Goal: Task Accomplishment & Management: Manage account settings

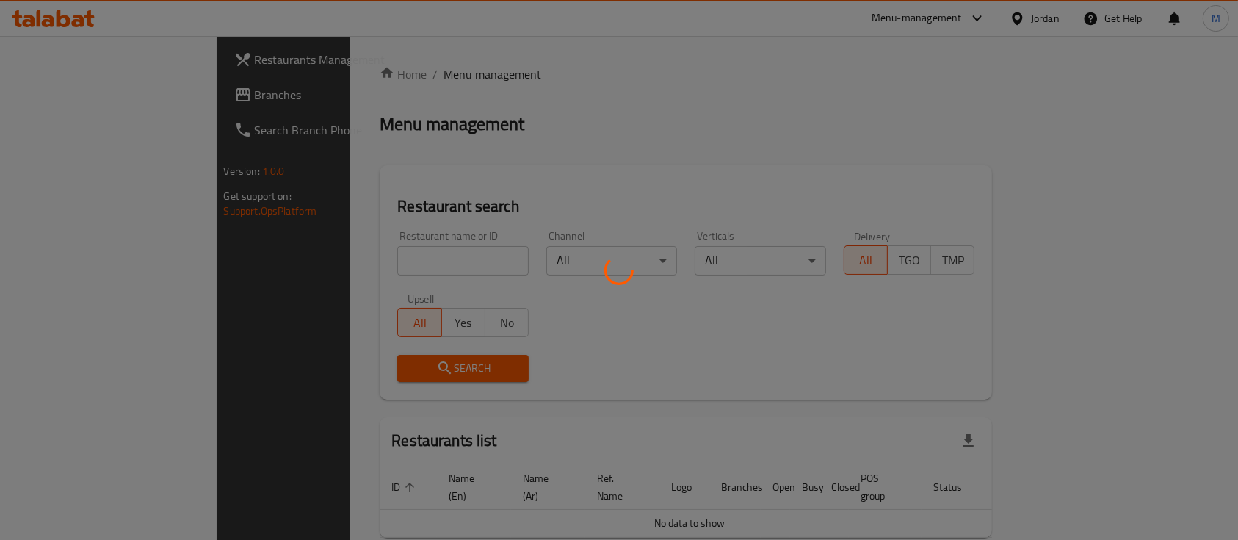
click at [322, 260] on div at bounding box center [619, 270] width 1238 height 540
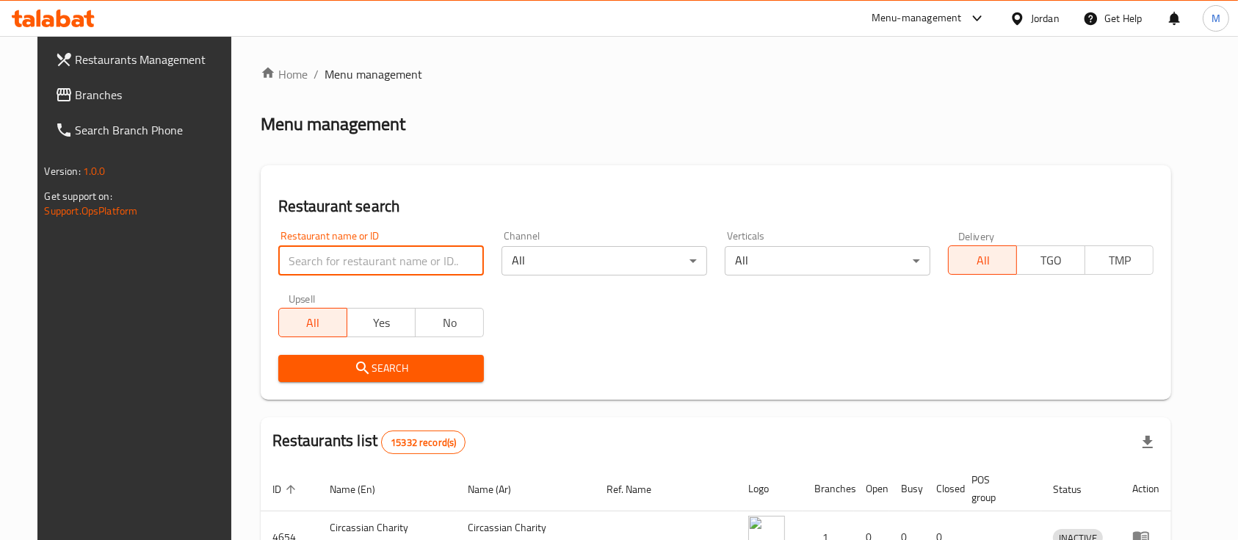
click at [278, 256] on input "search" at bounding box center [381, 260] width 206 height 29
type input "ؤ"
type input "car stars"
click button "Search" at bounding box center [381, 368] width 206 height 27
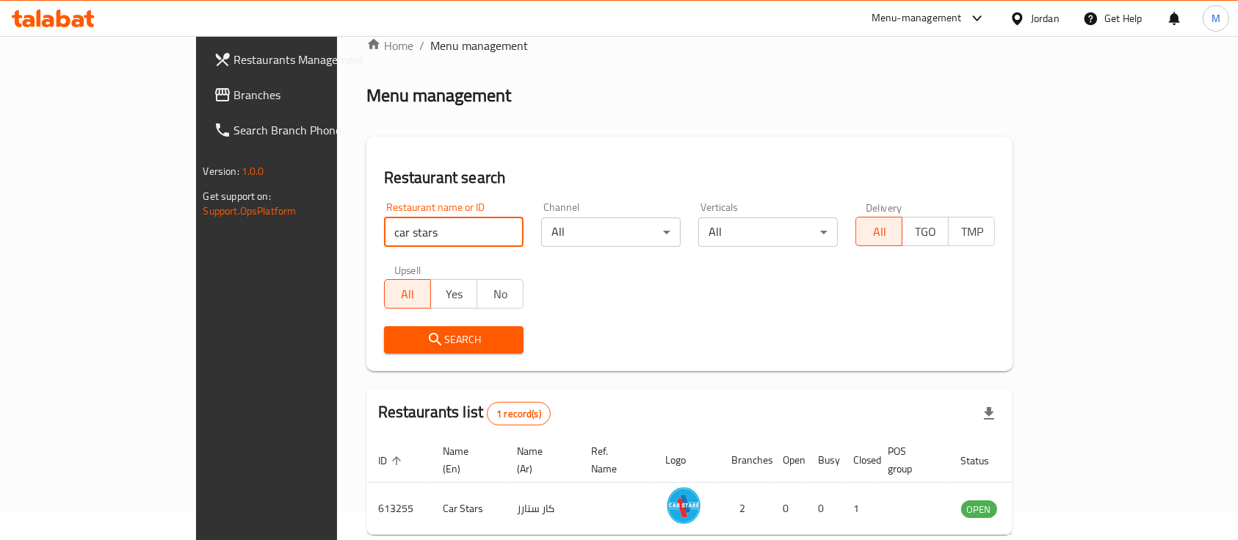
scroll to position [86, 0]
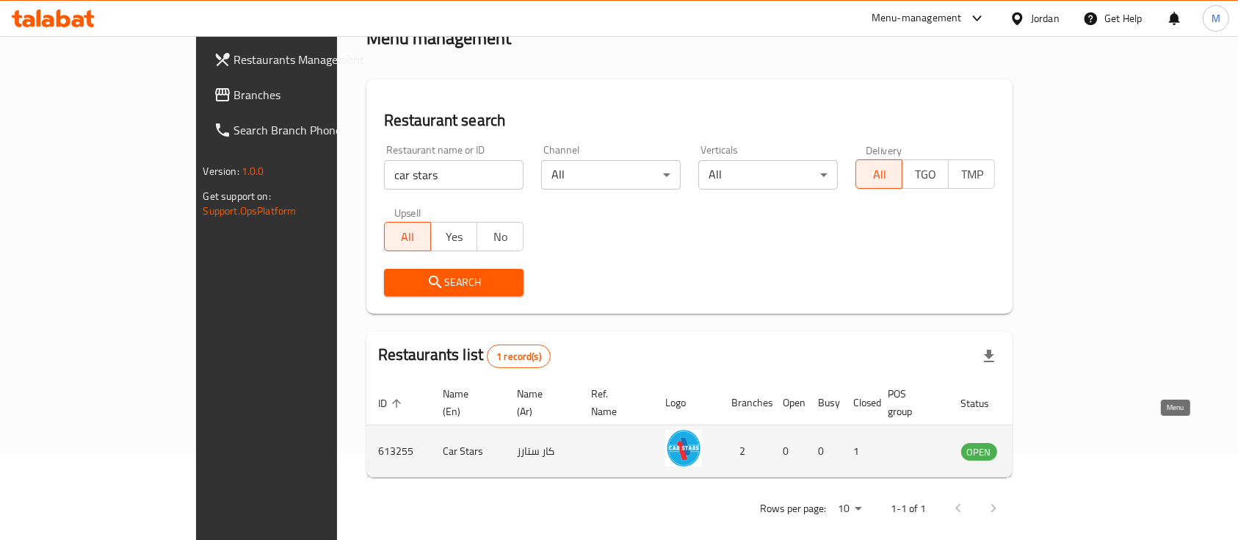
click at [1056, 442] on icon "enhanced table" at bounding box center [1047, 451] width 18 height 18
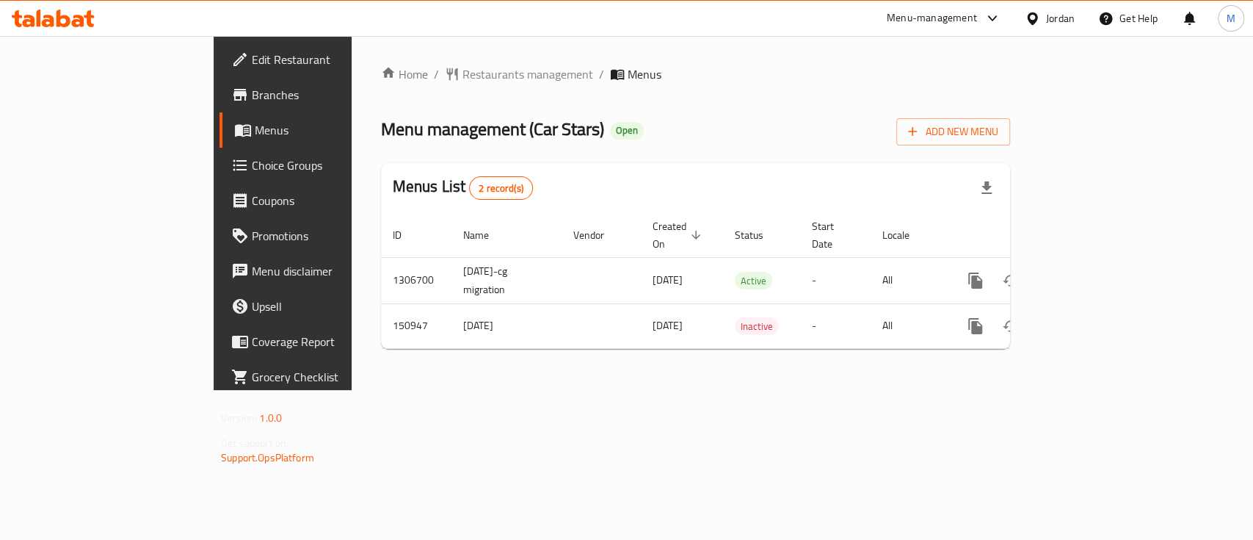
click at [252, 99] on span "Branches" at bounding box center [331, 95] width 159 height 18
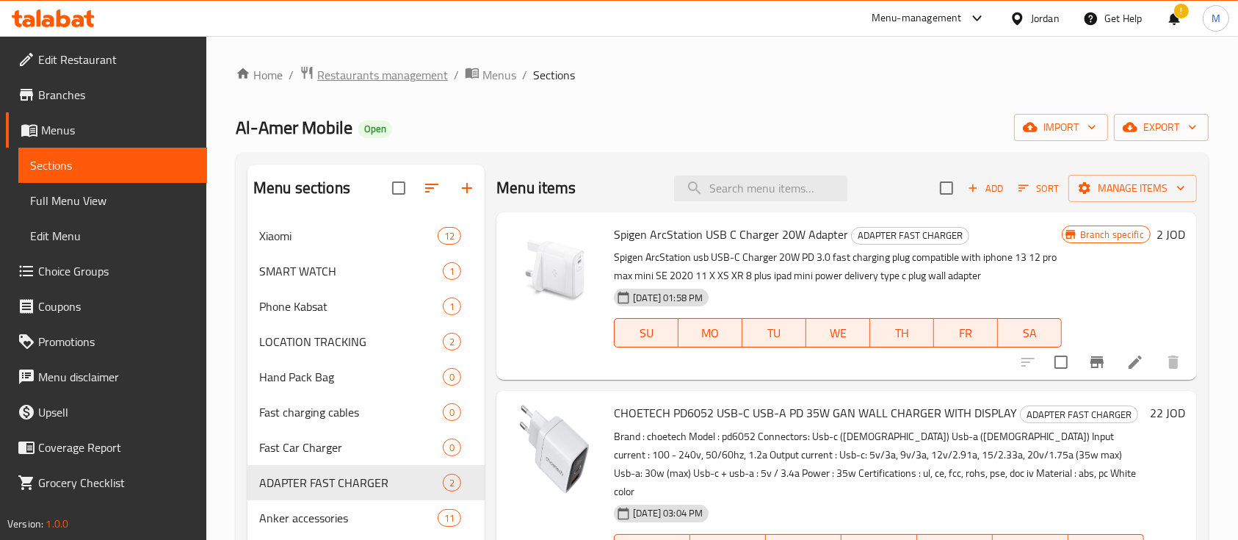
click at [428, 72] on span "Restaurants management" at bounding box center [382, 75] width 131 height 18
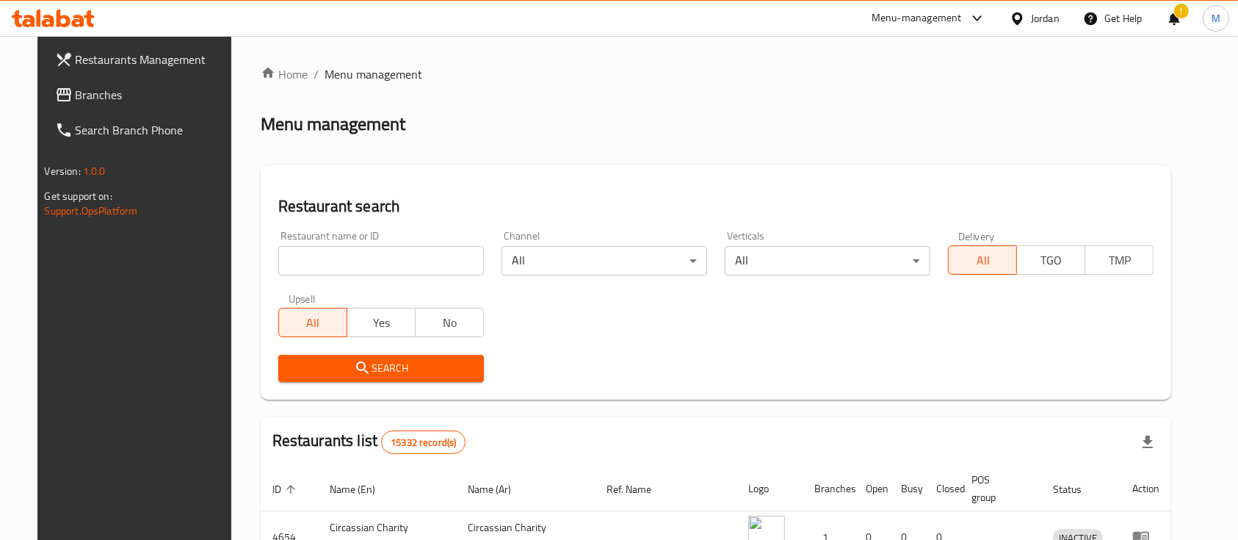
click at [394, 252] on input "search" at bounding box center [381, 260] width 206 height 29
type input "س"
type input "وسام"
click button "Search" at bounding box center [381, 368] width 206 height 27
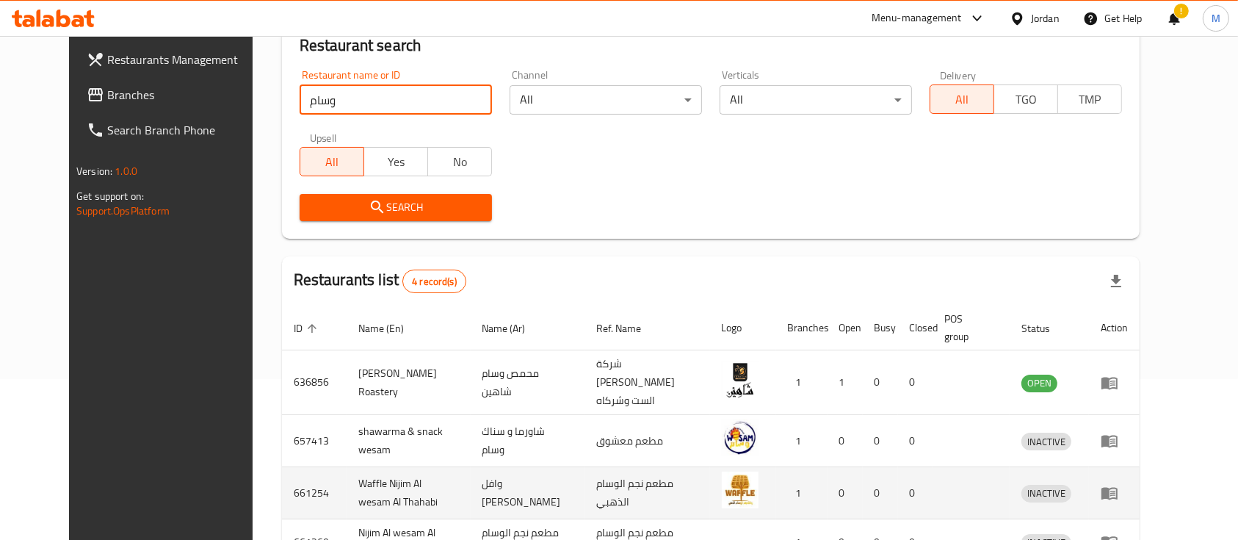
scroll to position [257, 0]
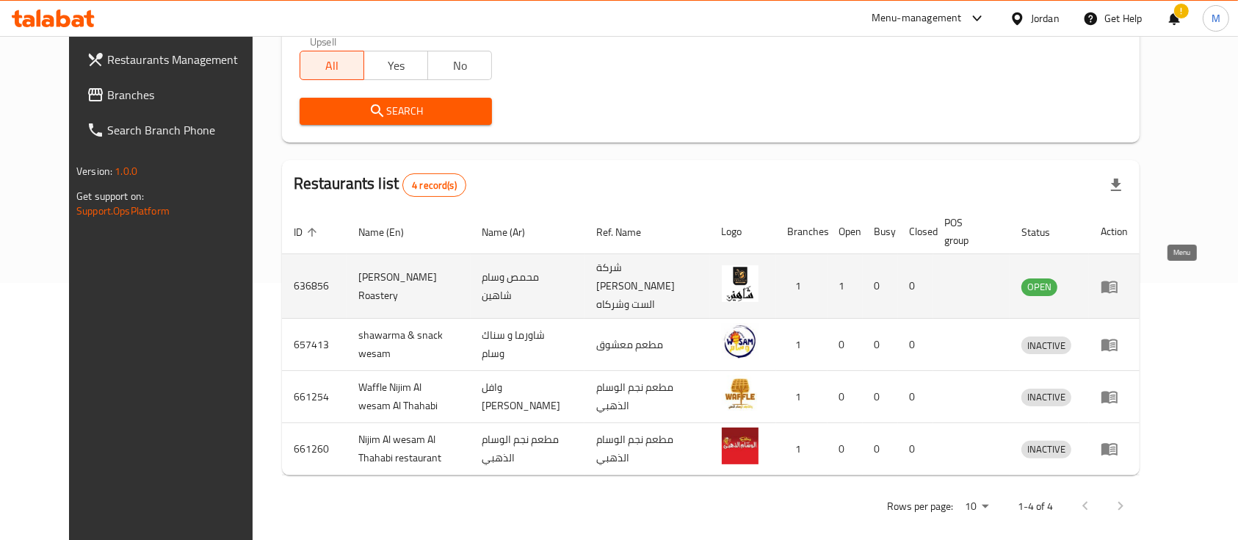
click at [1128, 286] on link "enhanced table" at bounding box center [1114, 287] width 27 height 18
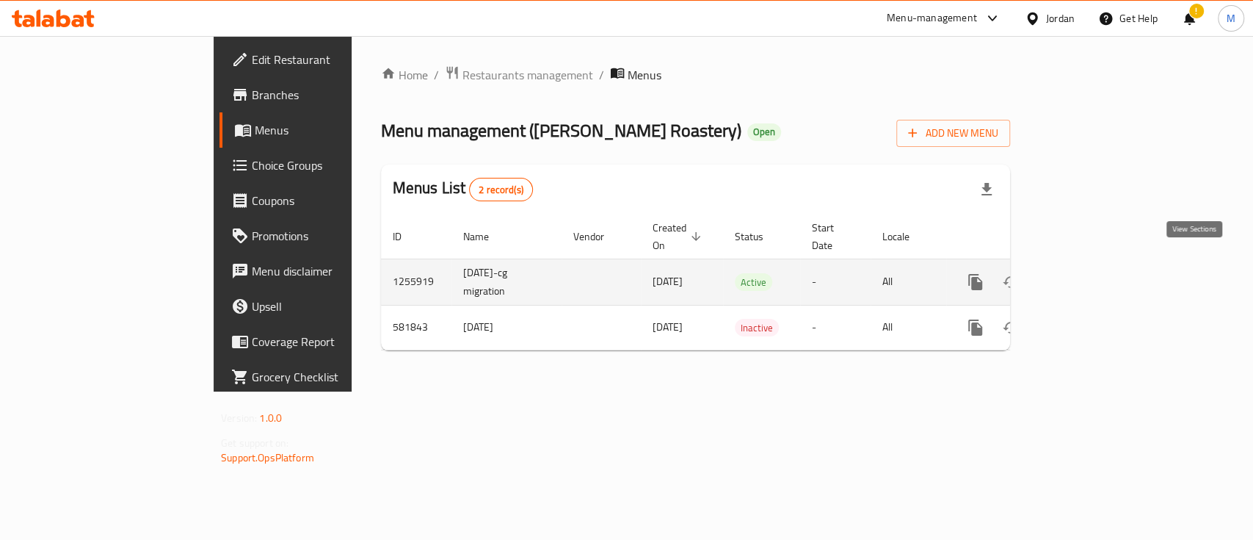
click at [1099, 267] on link "enhanced table" at bounding box center [1081, 281] width 35 height 35
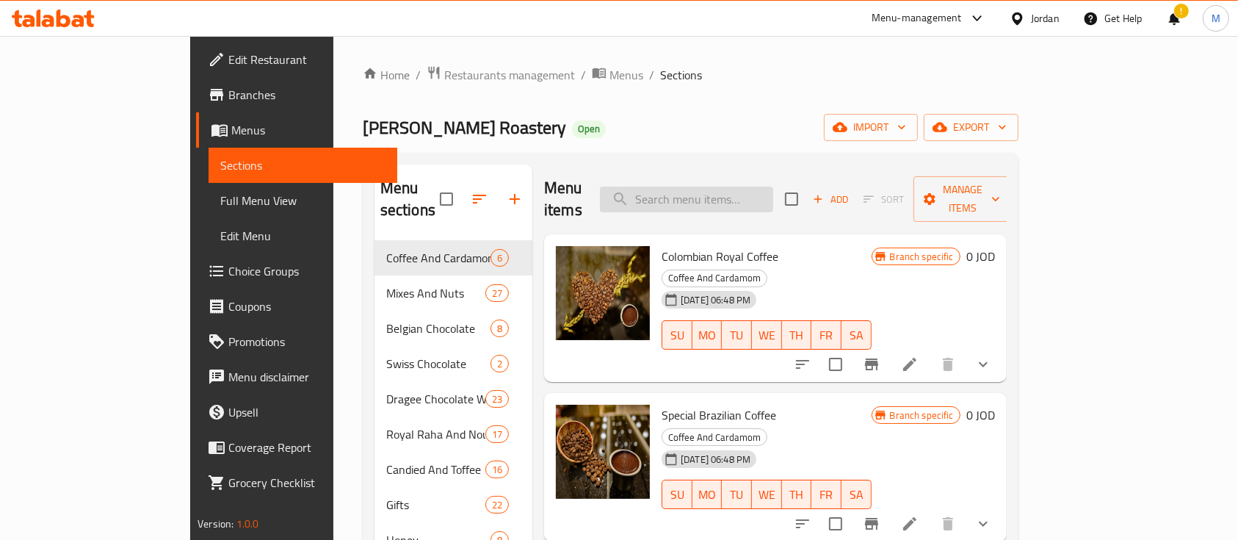
click at [750, 195] on input "search" at bounding box center [686, 199] width 173 height 26
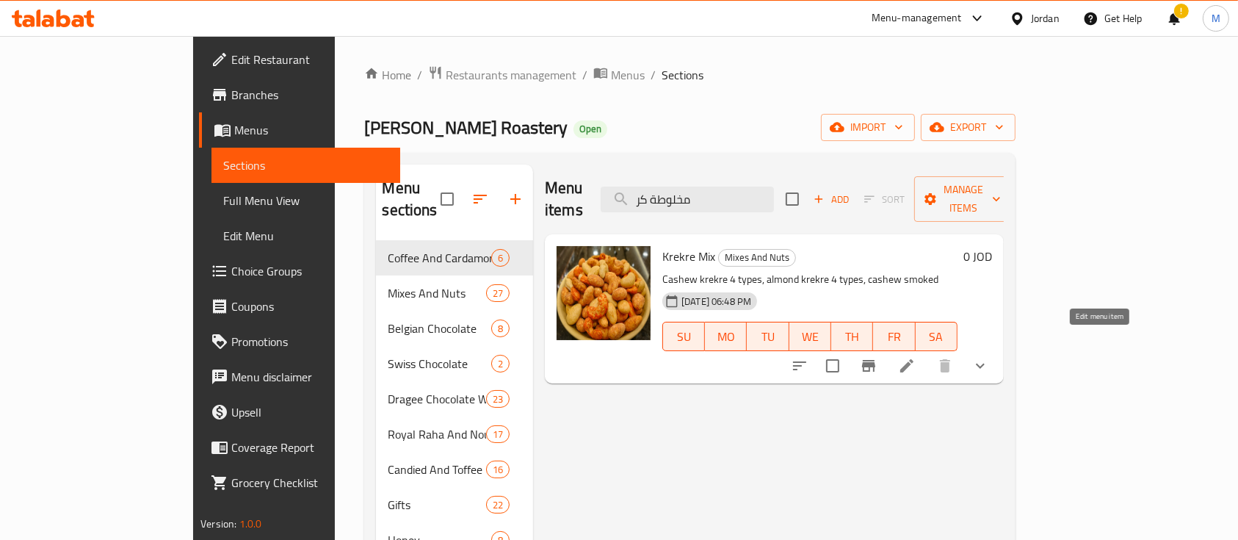
type input "مخلوطة كر"
click at [913, 359] on icon at bounding box center [906, 365] width 13 height 13
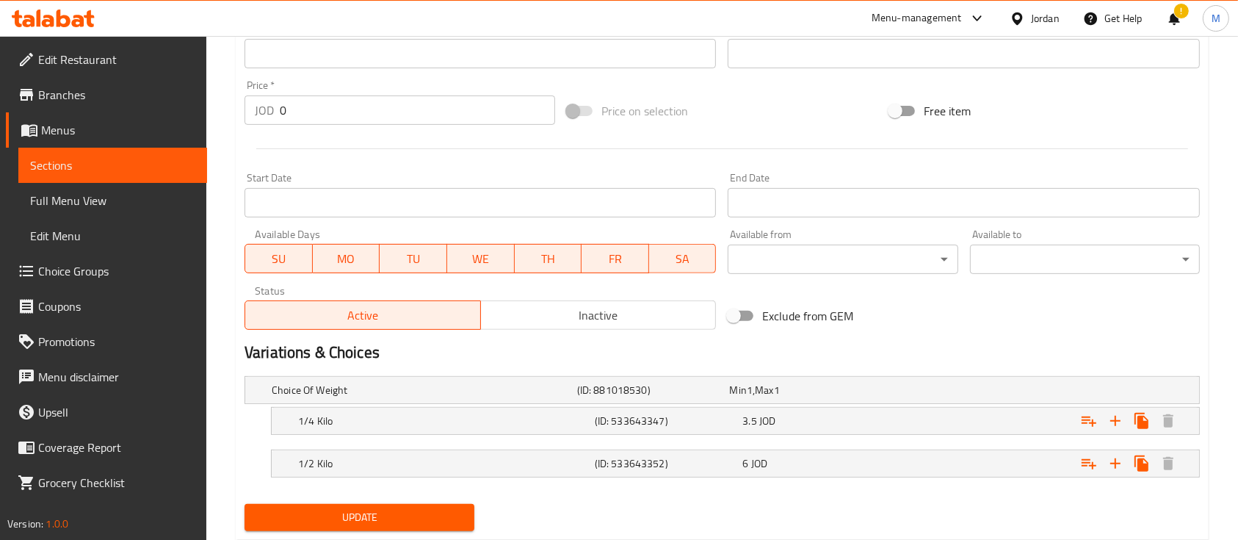
scroll to position [551, 0]
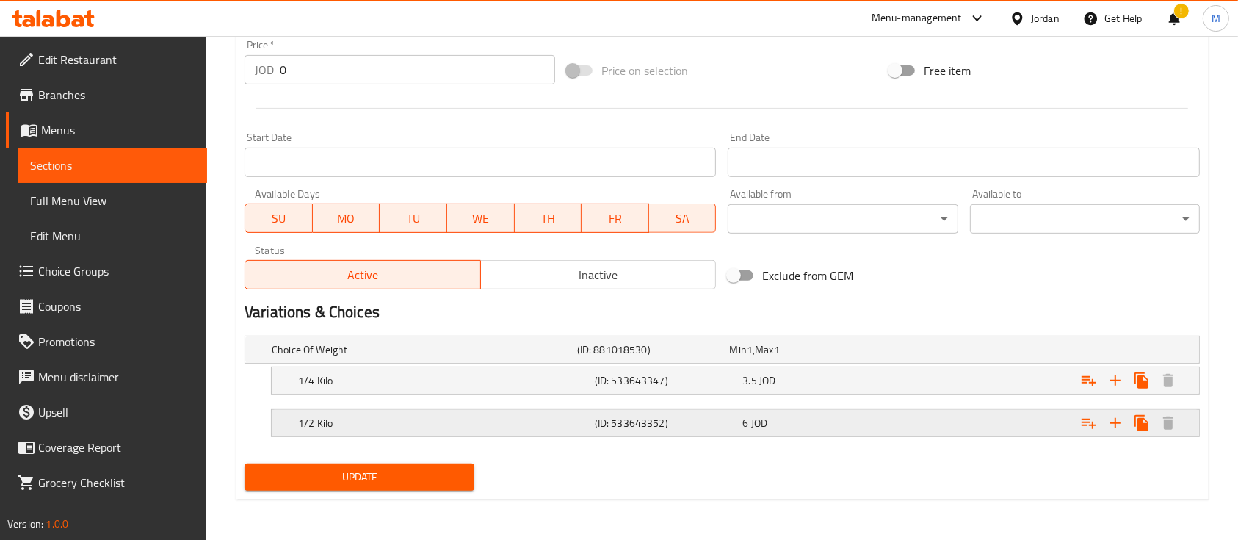
click at [811, 357] on div "6 JOD" at bounding box center [802, 349] width 147 height 15
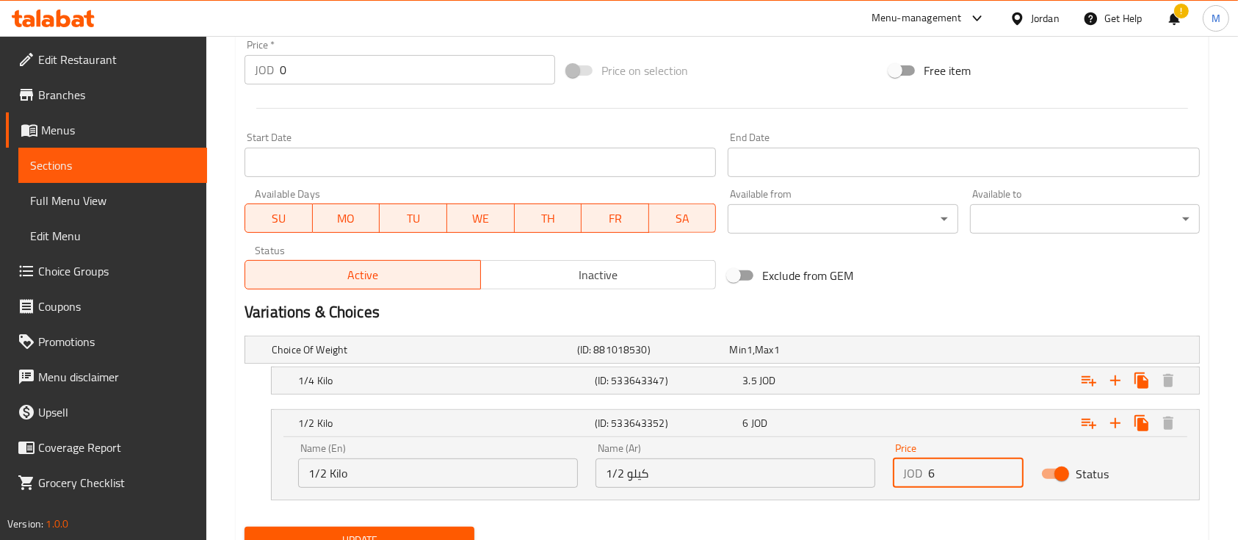
drag, startPoint x: 932, startPoint y: 473, endPoint x: 930, endPoint y: 480, distance: 7.7
click at [926, 476] on div "JOD 6 Price" at bounding box center [958, 472] width 131 height 29
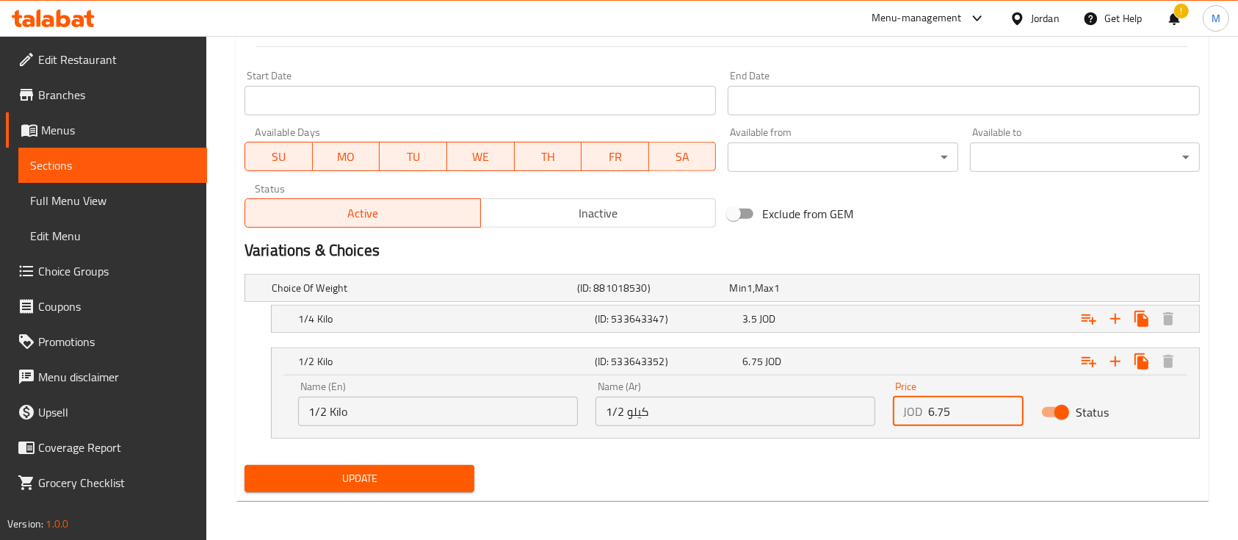
scroll to position [614, 0]
type input "6.75"
click at [1121, 355] on icon "Expand" at bounding box center [1115, 361] width 18 height 18
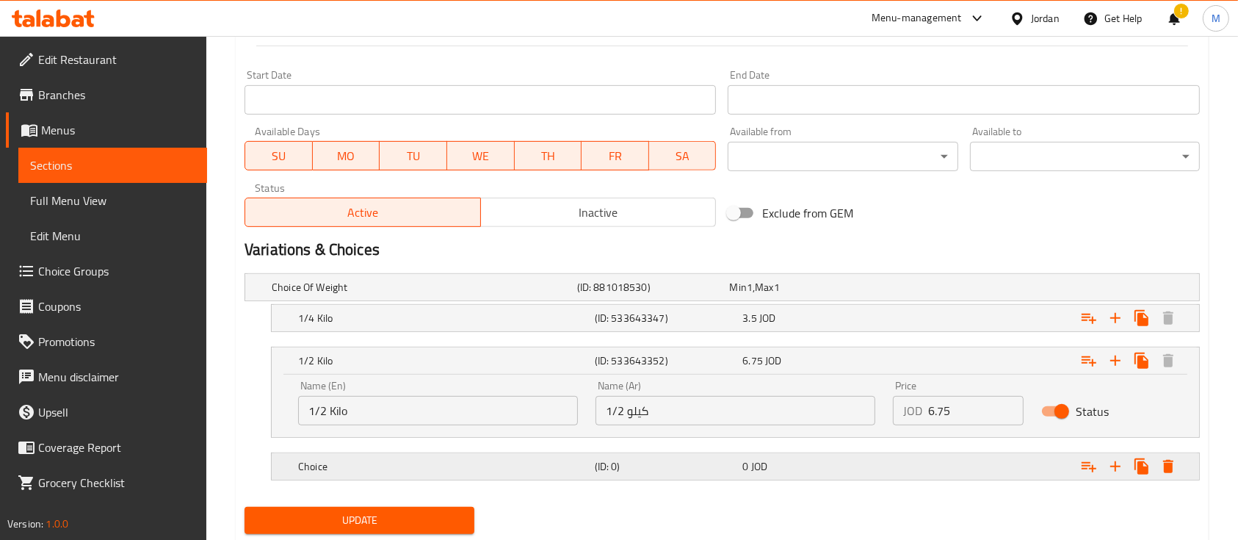
click at [443, 303] on div "Choice (ID: 0) 0 JOD" at bounding box center [727, 287] width 916 height 32
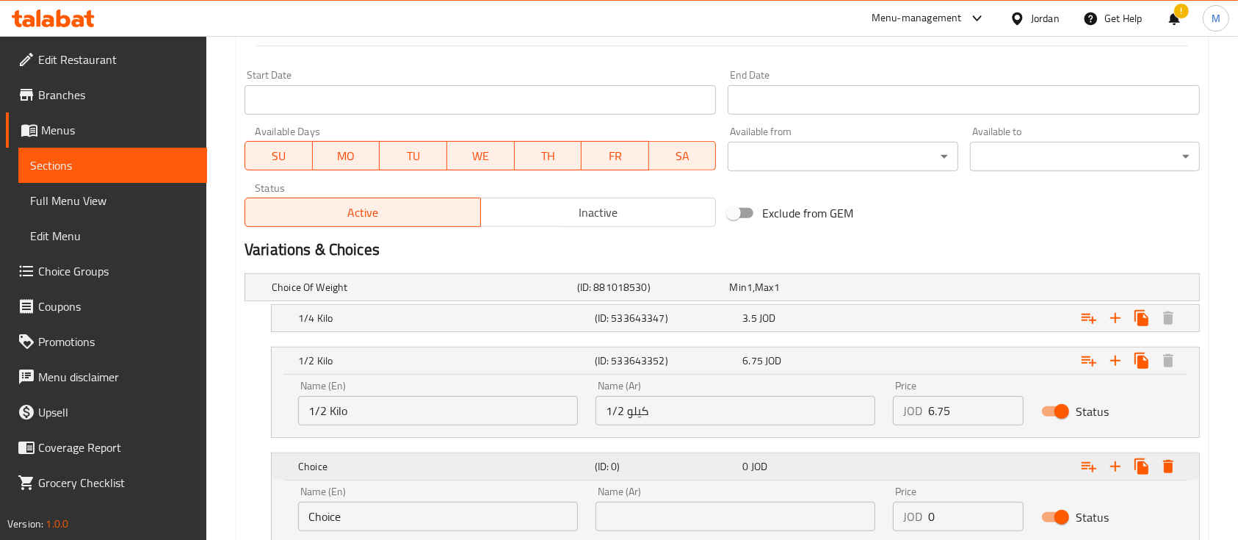
click at [438, 368] on h5 "Choice" at bounding box center [443, 360] width 291 height 15
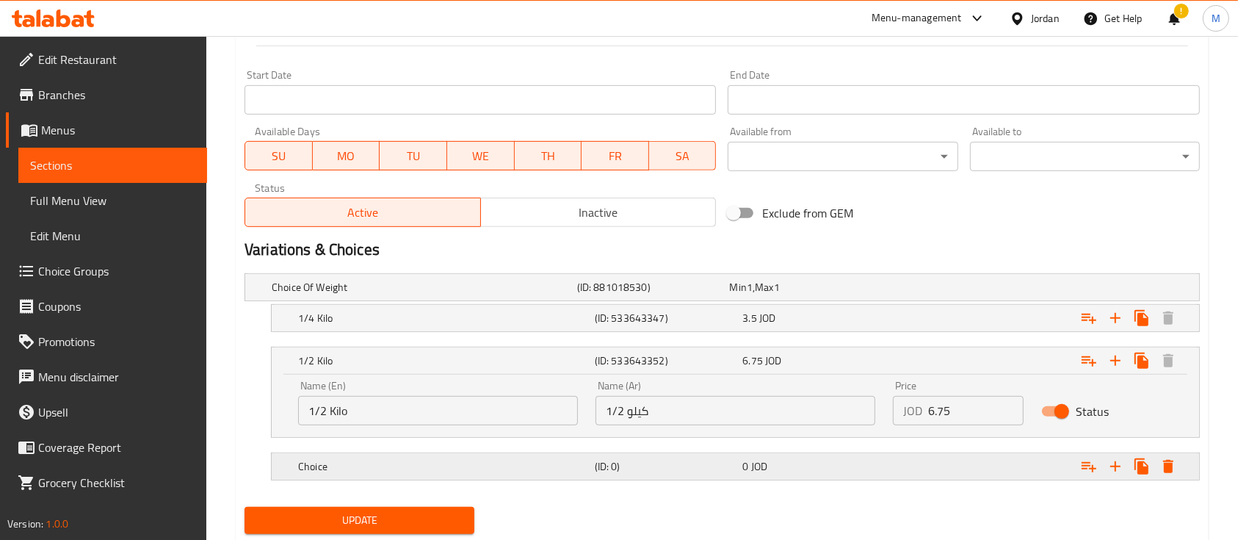
click at [406, 294] on h5 "Choice" at bounding box center [422, 287] width 300 height 15
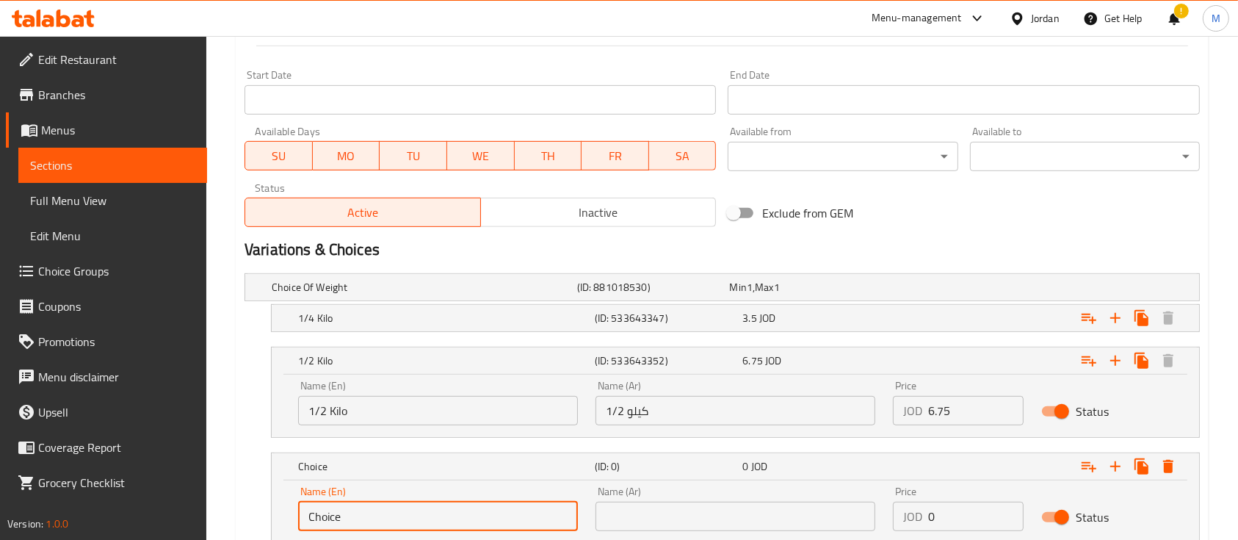
drag, startPoint x: 349, startPoint y: 511, endPoint x: 282, endPoint y: 518, distance: 67.1
click at [282, 518] on div "Name (En) Choice Name (En) Name (Ar) Name (Ar) Price JOD 0 Price Status" at bounding box center [735, 511] width 927 height 62
type input "1 KG"
click at [673, 518] on input "text" at bounding box center [735, 515] width 280 height 29
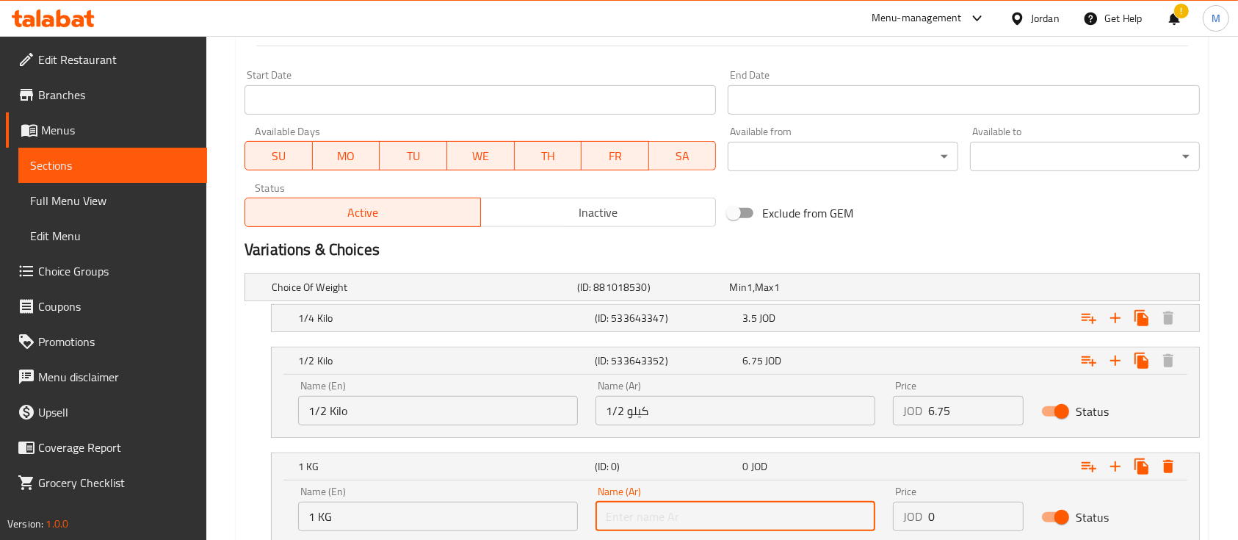
type input "ض"
type input "1 كيلو"
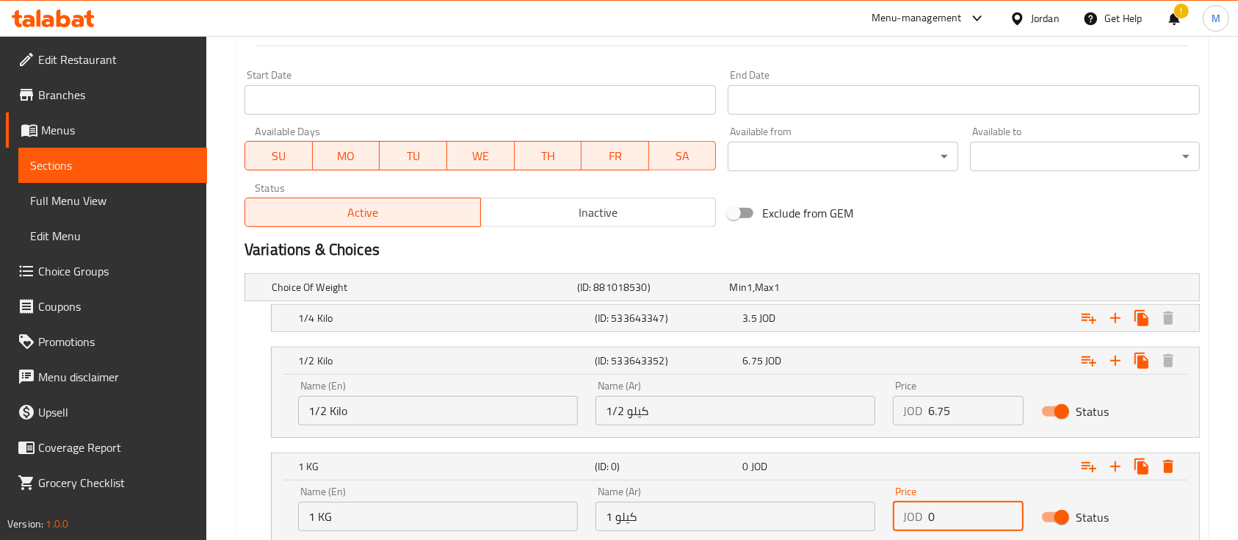
drag, startPoint x: 927, startPoint y: 516, endPoint x: 903, endPoint y: 518, distance: 24.3
click at [903, 518] on div "JOD 0 Price" at bounding box center [958, 515] width 131 height 29
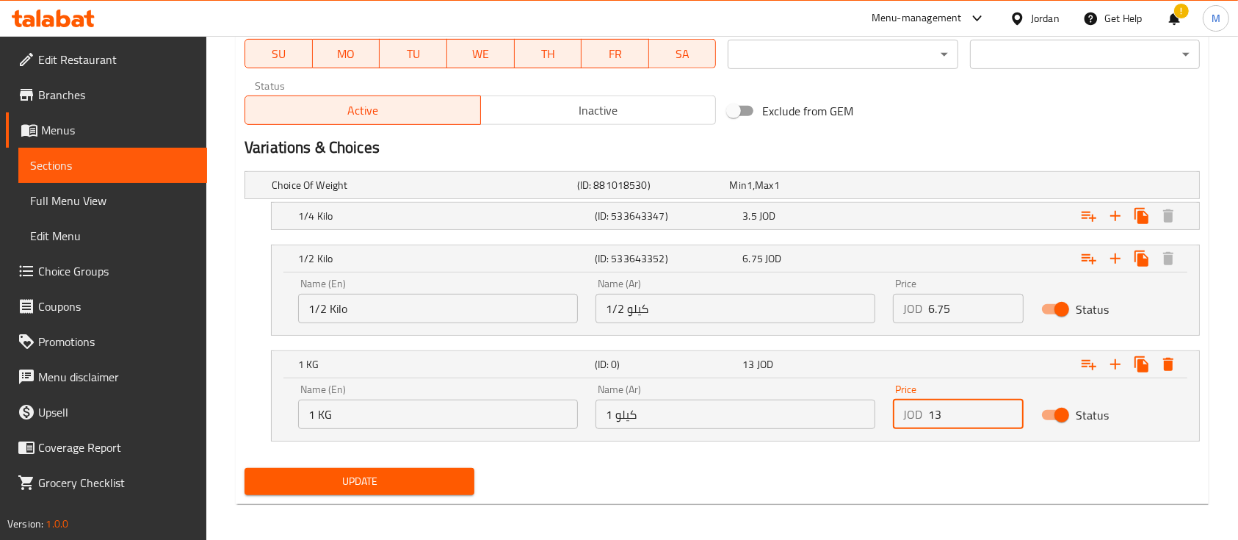
scroll to position [720, 0]
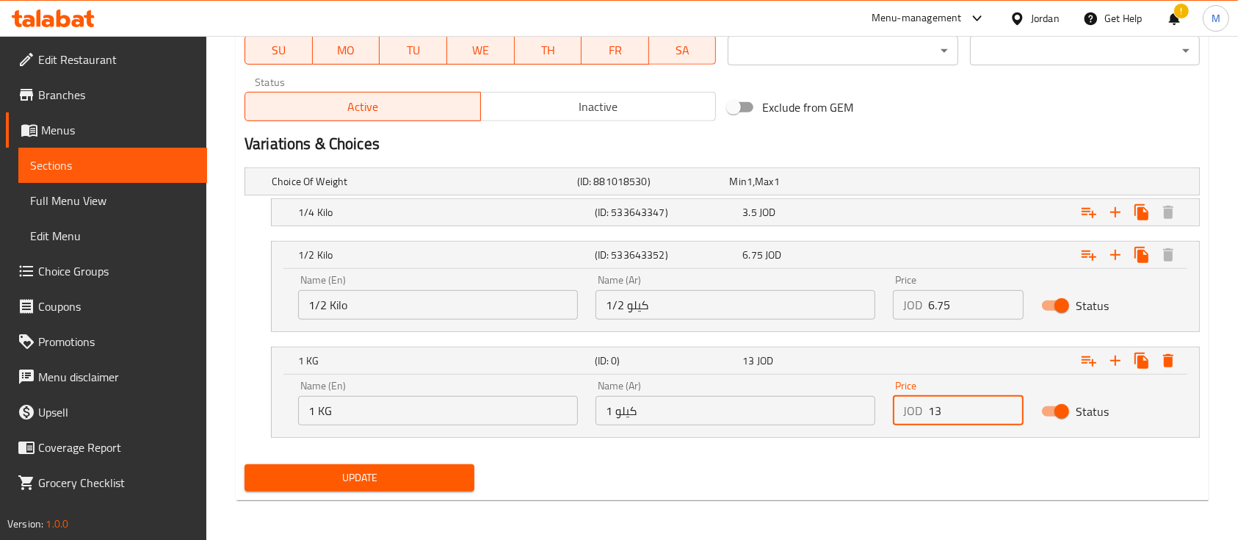
type input "13"
click at [425, 480] on span "Update" at bounding box center [359, 477] width 206 height 18
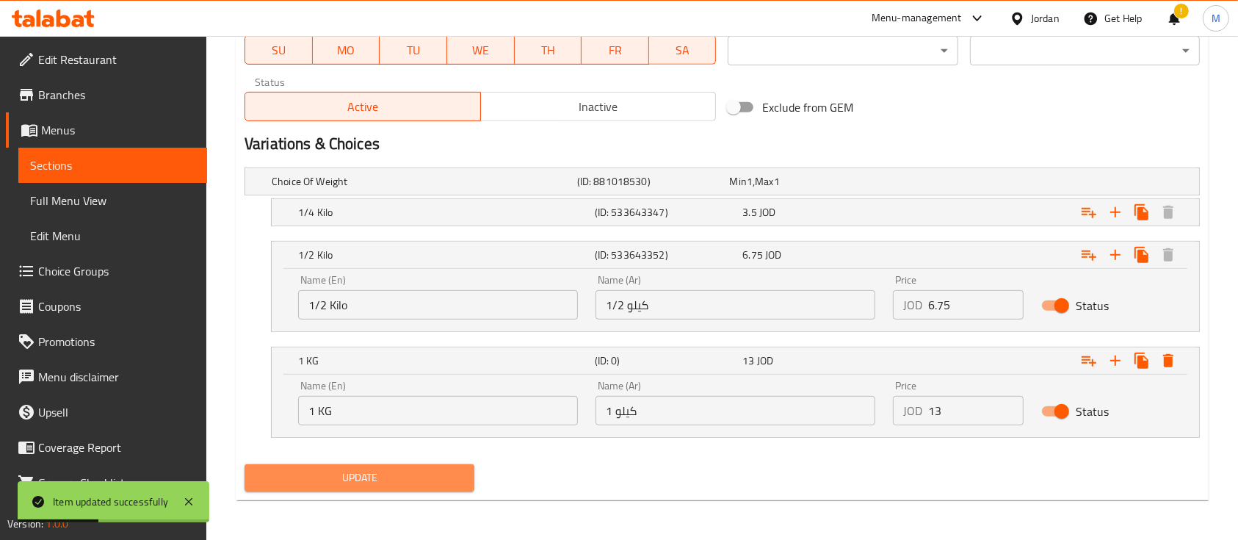
click at [432, 486] on button "Update" at bounding box center [359, 477] width 230 height 27
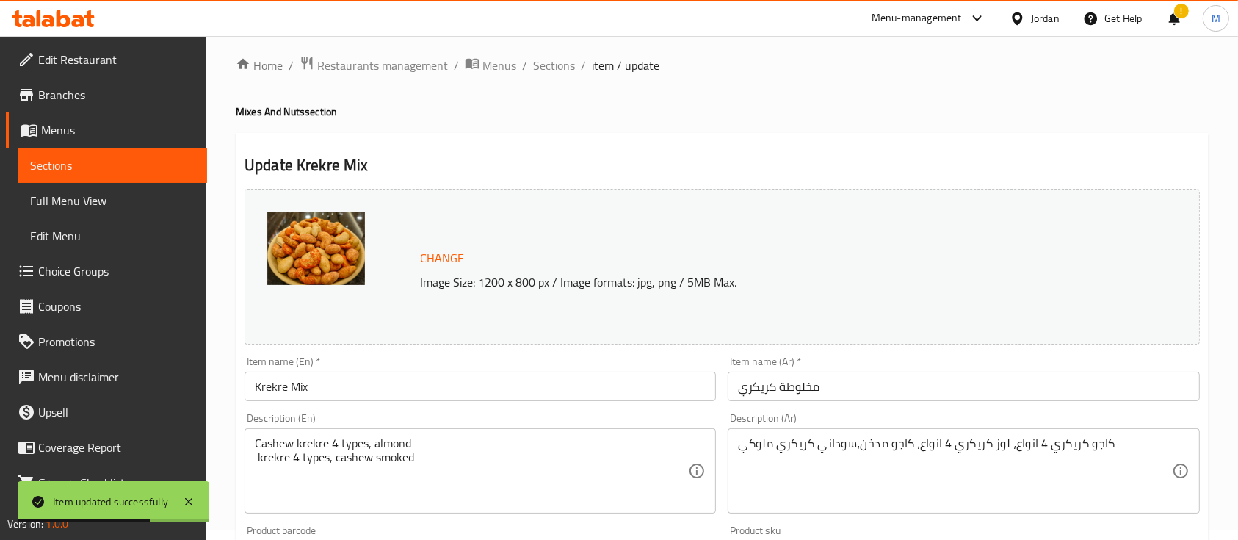
scroll to position [0, 0]
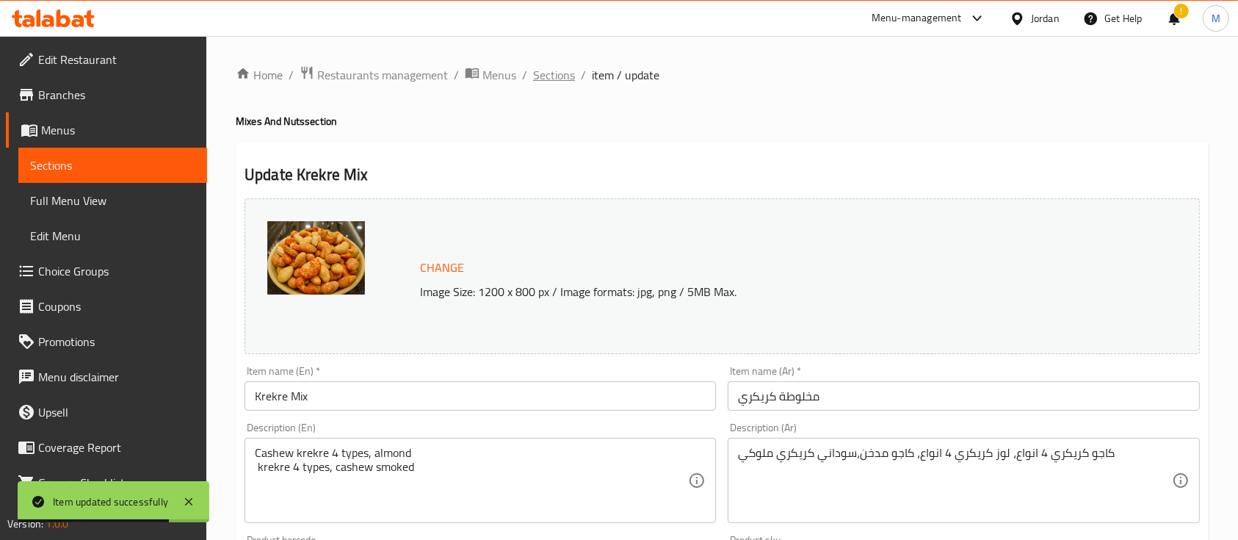
click at [569, 74] on span "Sections" at bounding box center [554, 75] width 42 height 18
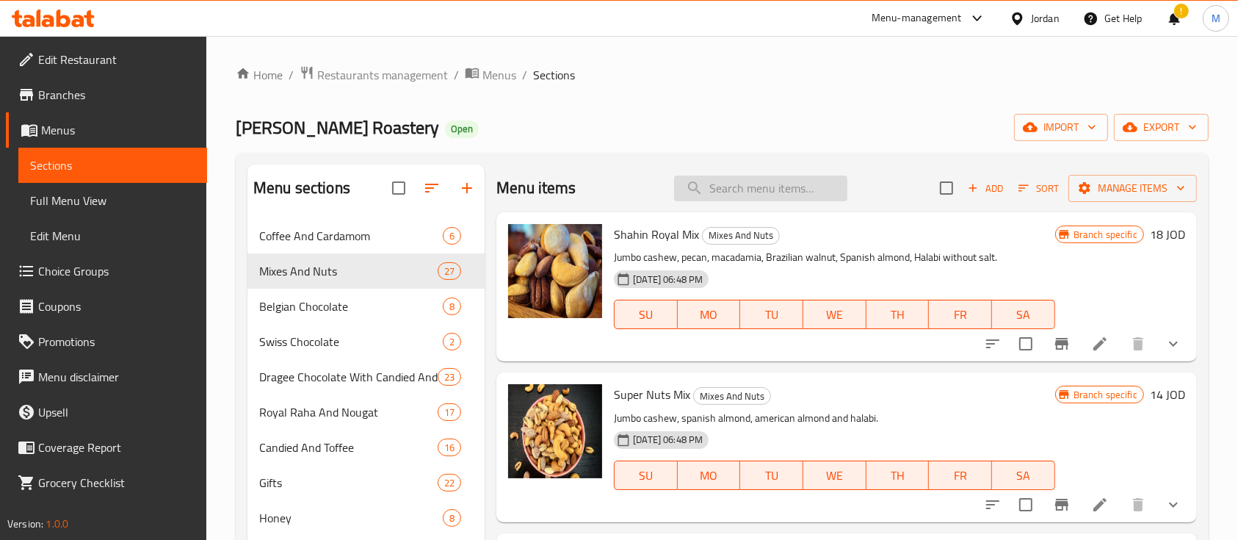
click at [744, 197] on input "search" at bounding box center [760, 188] width 173 height 26
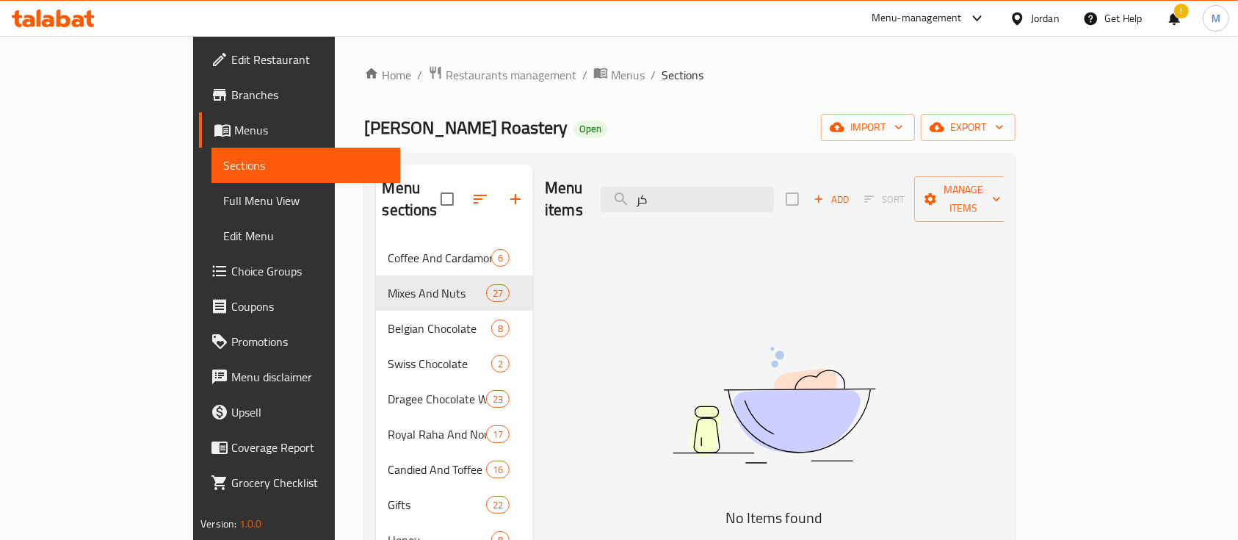
type input "ك"
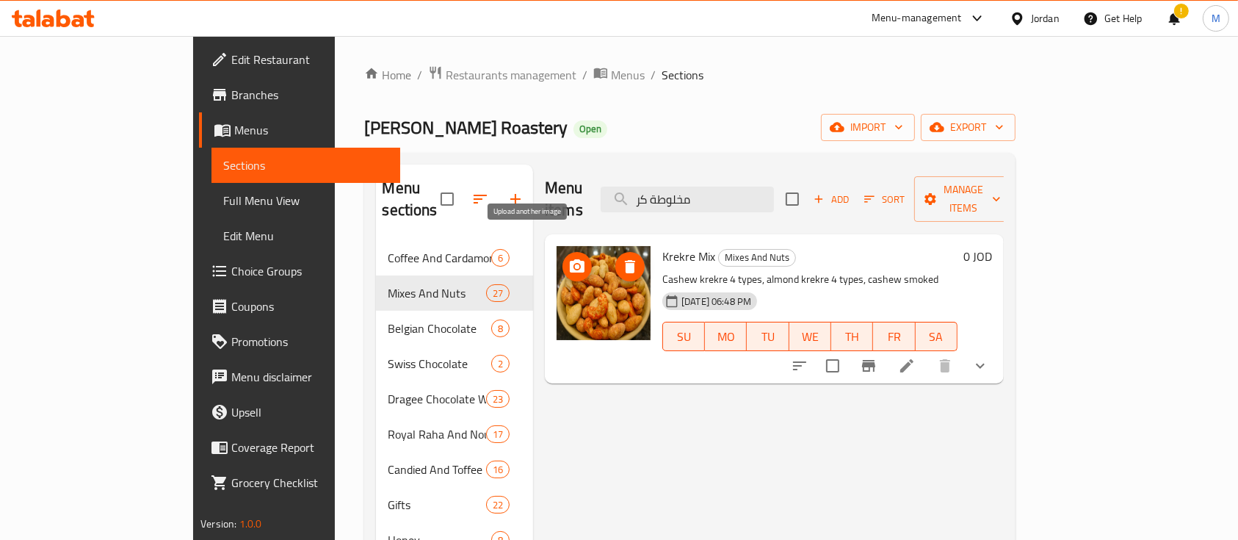
type input "مخلوطة كر"
click at [570, 259] on icon "upload picture" at bounding box center [577, 265] width 15 height 13
